Goal: Transaction & Acquisition: Purchase product/service

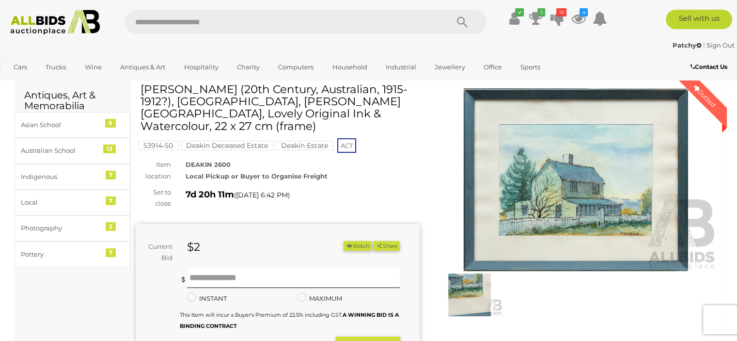
scroll to position [48, 0]
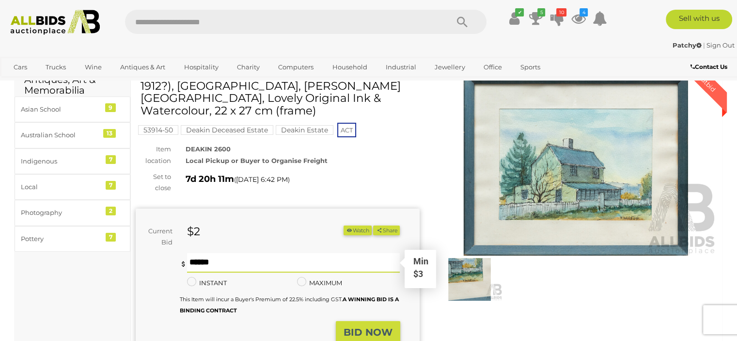
click at [201, 253] on input "text" at bounding box center [293, 262] width 213 height 19
type input "*"
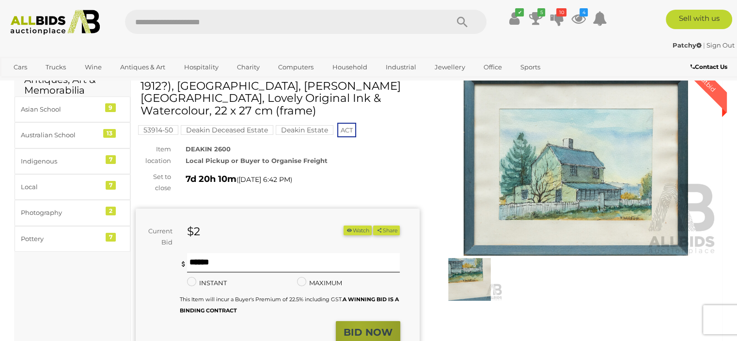
click at [359, 326] on strong "BID NOW" at bounding box center [368, 332] width 49 height 12
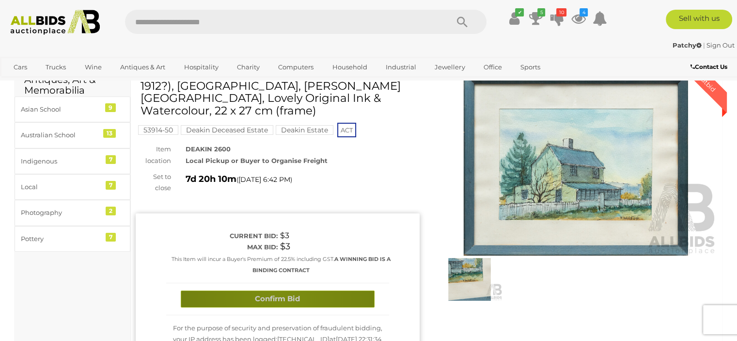
click at [283, 290] on button "Confirm Bid" at bounding box center [278, 298] width 194 height 17
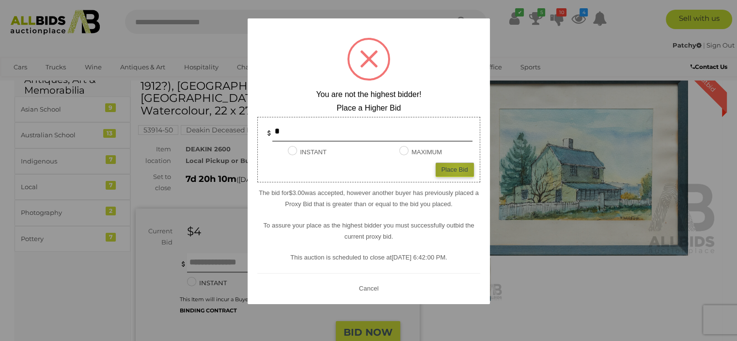
click at [457, 168] on div "Place Bid" at bounding box center [455, 169] width 38 height 14
type input "*"
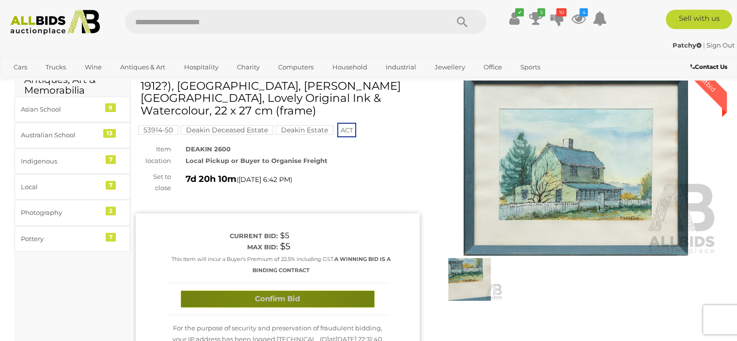
click at [274, 290] on button "Confirm Bid" at bounding box center [278, 298] width 194 height 17
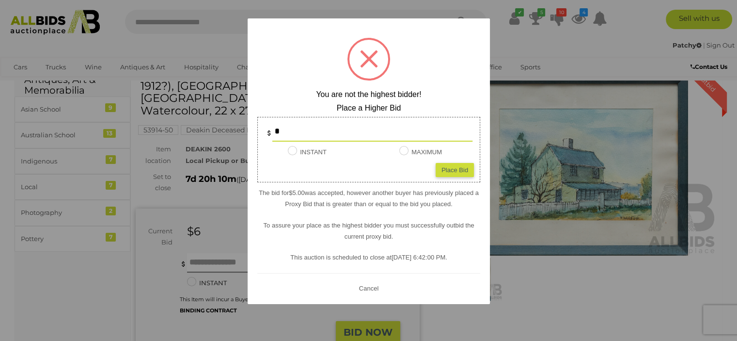
click at [368, 288] on button "Cancel" at bounding box center [368, 288] width 25 height 12
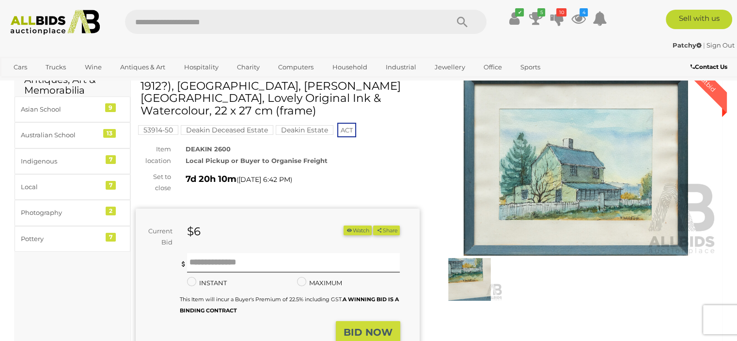
click at [581, 193] on img at bounding box center [576, 164] width 284 height 183
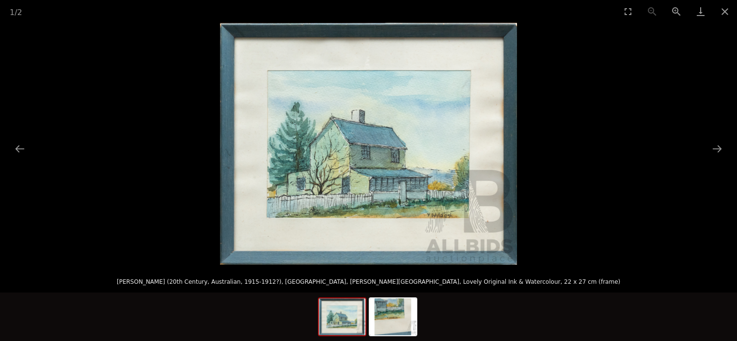
click at [417, 169] on img at bounding box center [368, 144] width 297 height 242
click at [675, 8] on button "Zoom in" at bounding box center [676, 11] width 24 height 23
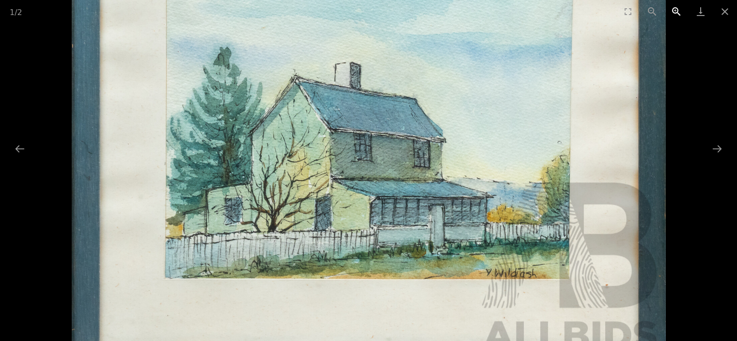
click at [675, 8] on button "Zoom in" at bounding box center [676, 11] width 24 height 23
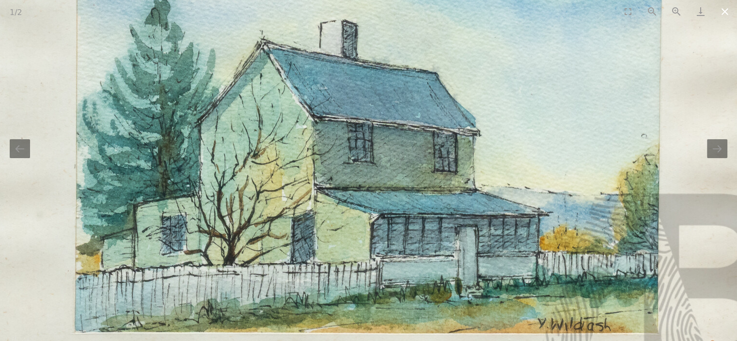
click at [725, 13] on button "Close gallery" at bounding box center [725, 11] width 24 height 23
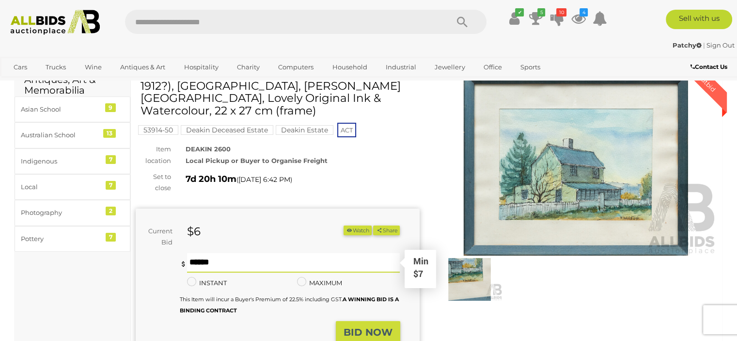
click at [192, 253] on input "text" at bounding box center [293, 262] width 213 height 19
type input "*"
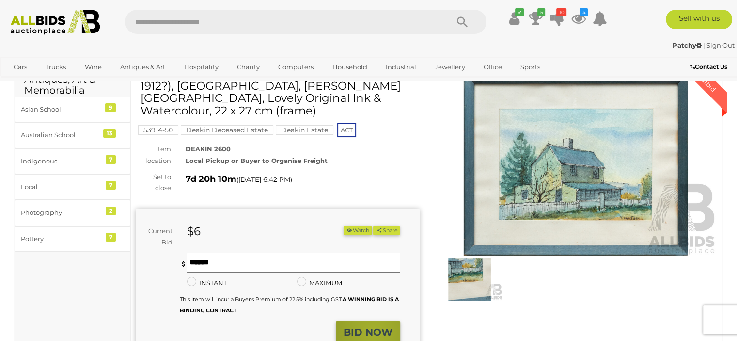
click at [375, 326] on strong "BID NOW" at bounding box center [368, 332] width 49 height 12
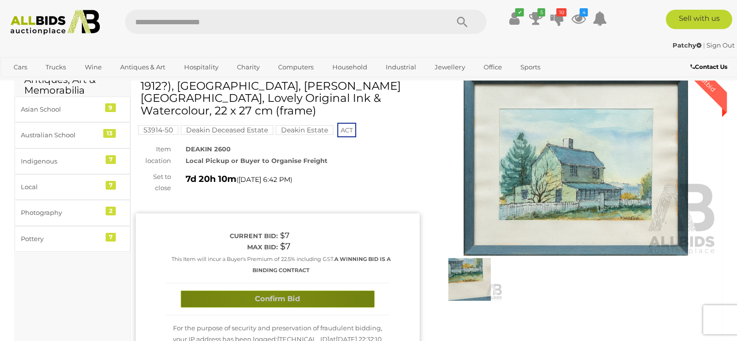
click at [267, 290] on button "Confirm Bid" at bounding box center [278, 298] width 194 height 17
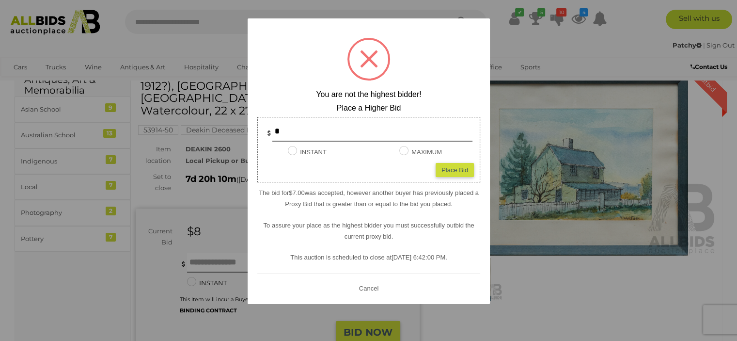
click at [367, 283] on button "Cancel" at bounding box center [368, 288] width 25 height 12
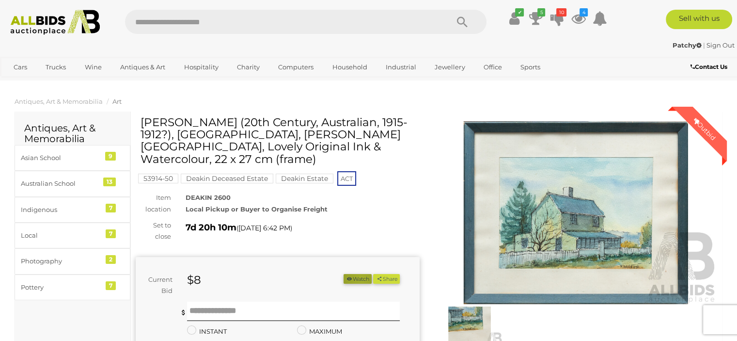
click at [357, 274] on button "Watch" at bounding box center [358, 279] width 28 height 10
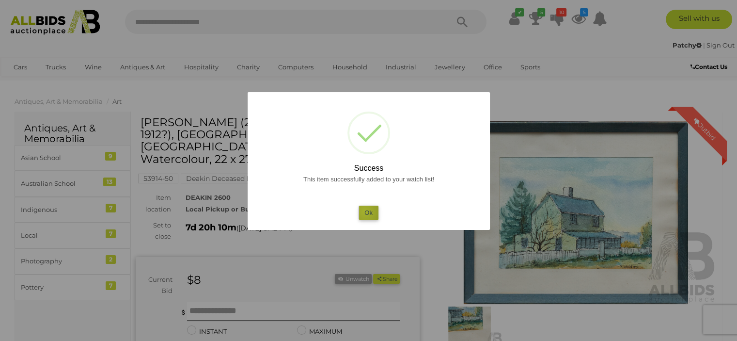
click at [365, 211] on button "Ok" at bounding box center [369, 212] width 20 height 14
